Goal: Download file/media

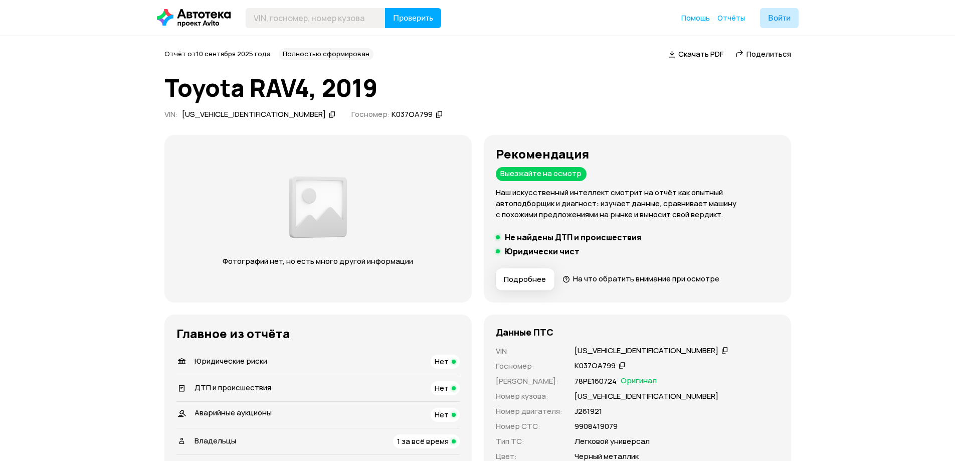
click at [707, 57] on span "Скачать PDF" at bounding box center [700, 54] width 45 height 11
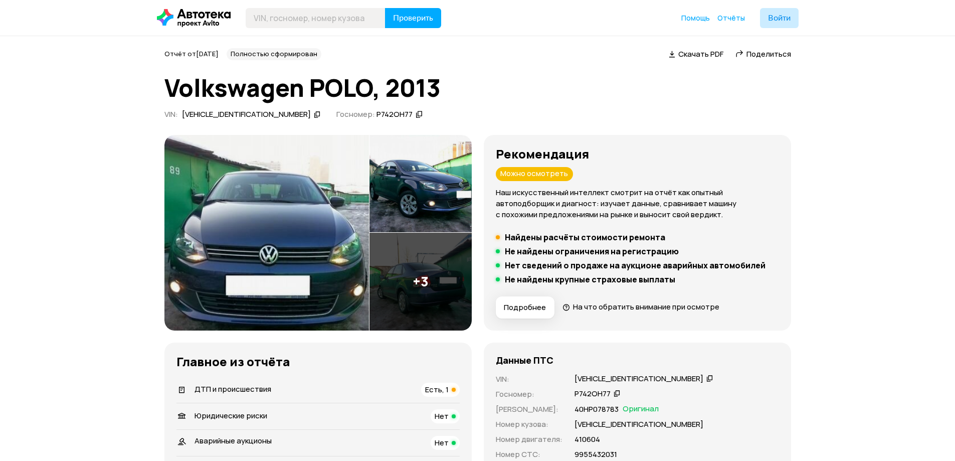
click at [768, 55] on span "Поделиться" at bounding box center [769, 54] width 45 height 11
